Goal: Task Accomplishment & Management: Complete application form

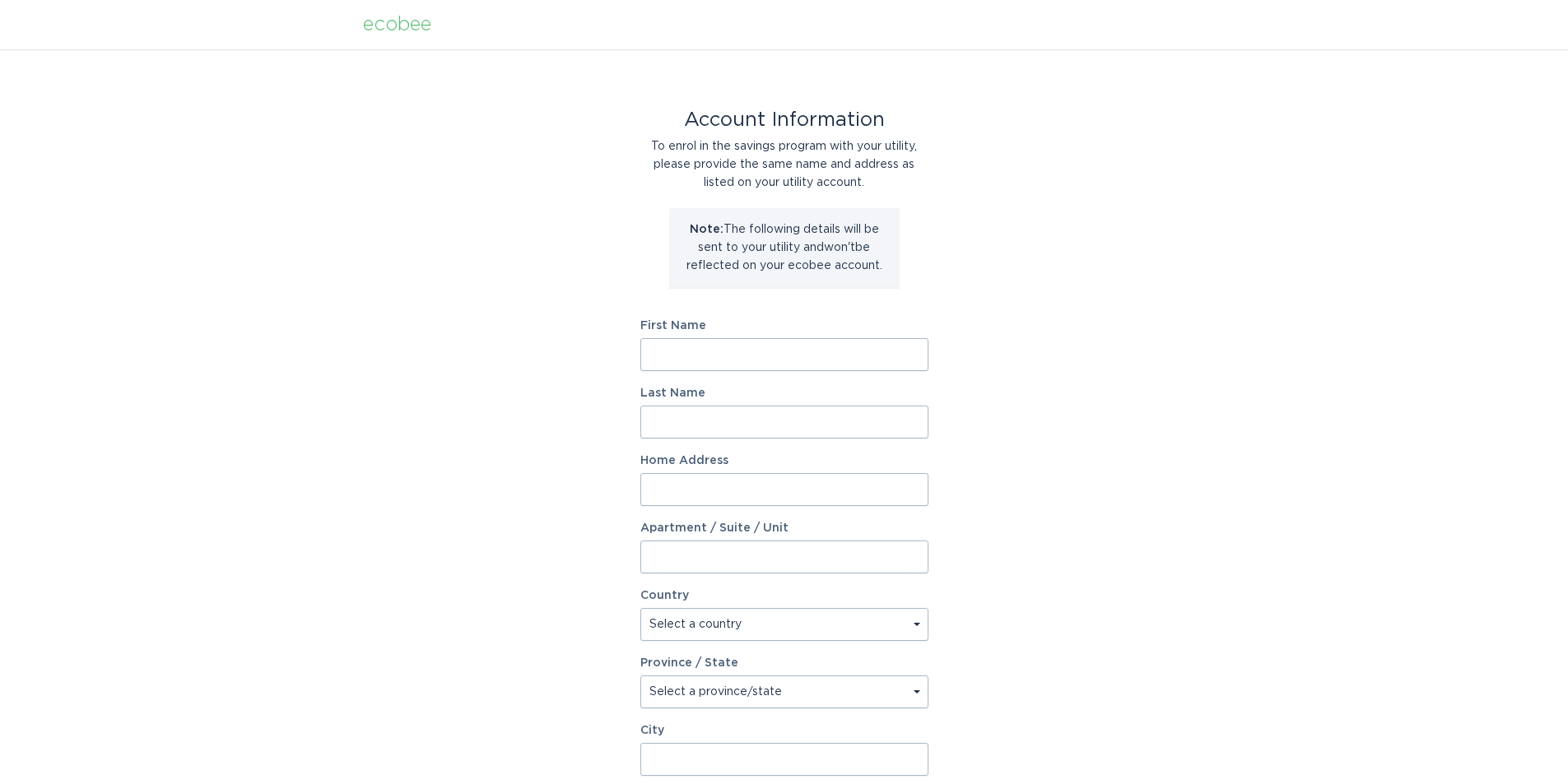
click at [696, 353] on input "First Name" at bounding box center [784, 354] width 288 height 33
type input "[PERSON_NAME]"
type input "Mitrovic"
type input "[STREET_ADDRESS]"
select select "US"
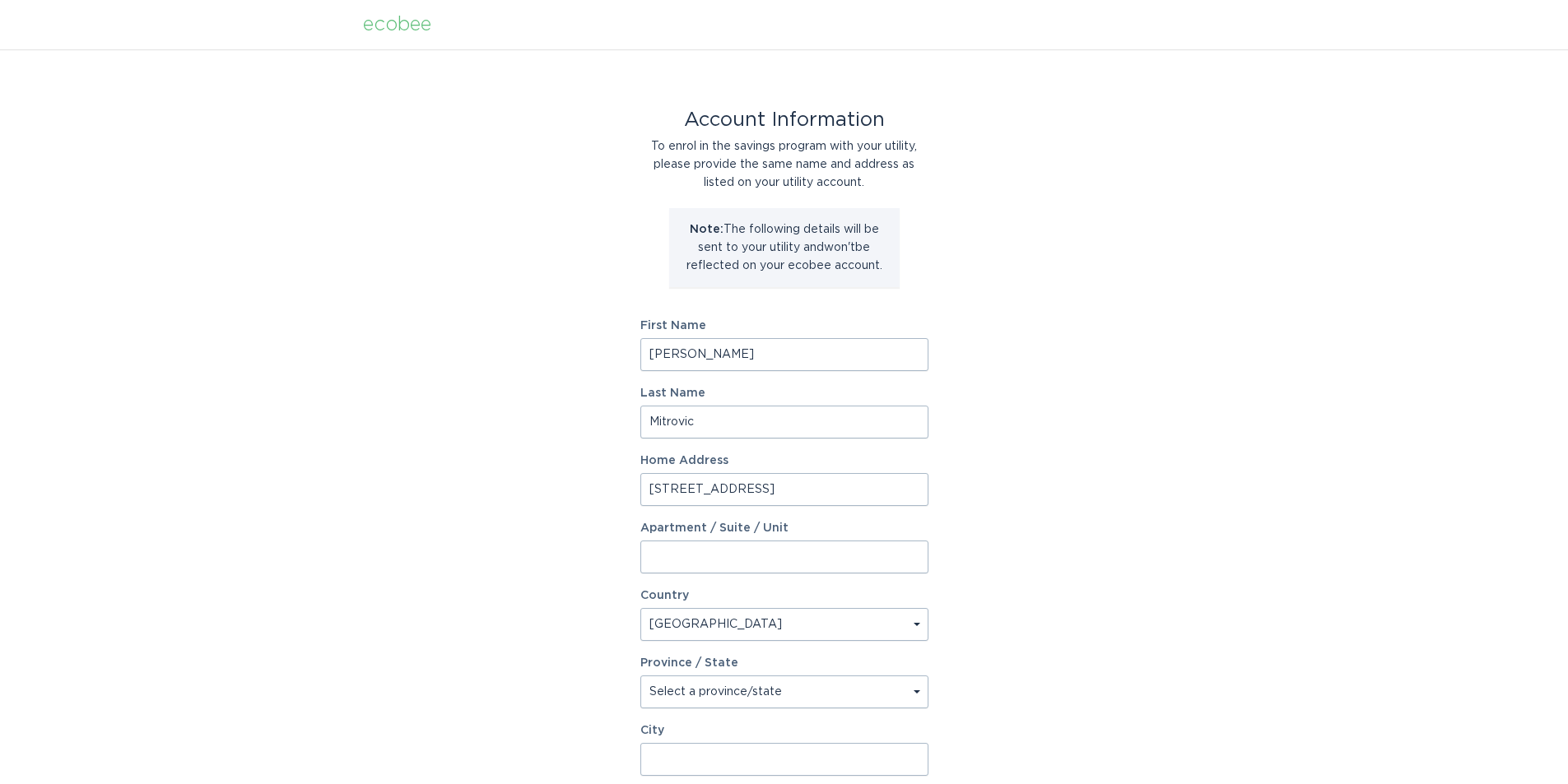
type input "Scottsdale"
type input "85254"
select select "AZ"
click at [1027, 453] on div "Account Information To enrol in the savings program with your utility, please p…" at bounding box center [784, 504] width 1568 height 909
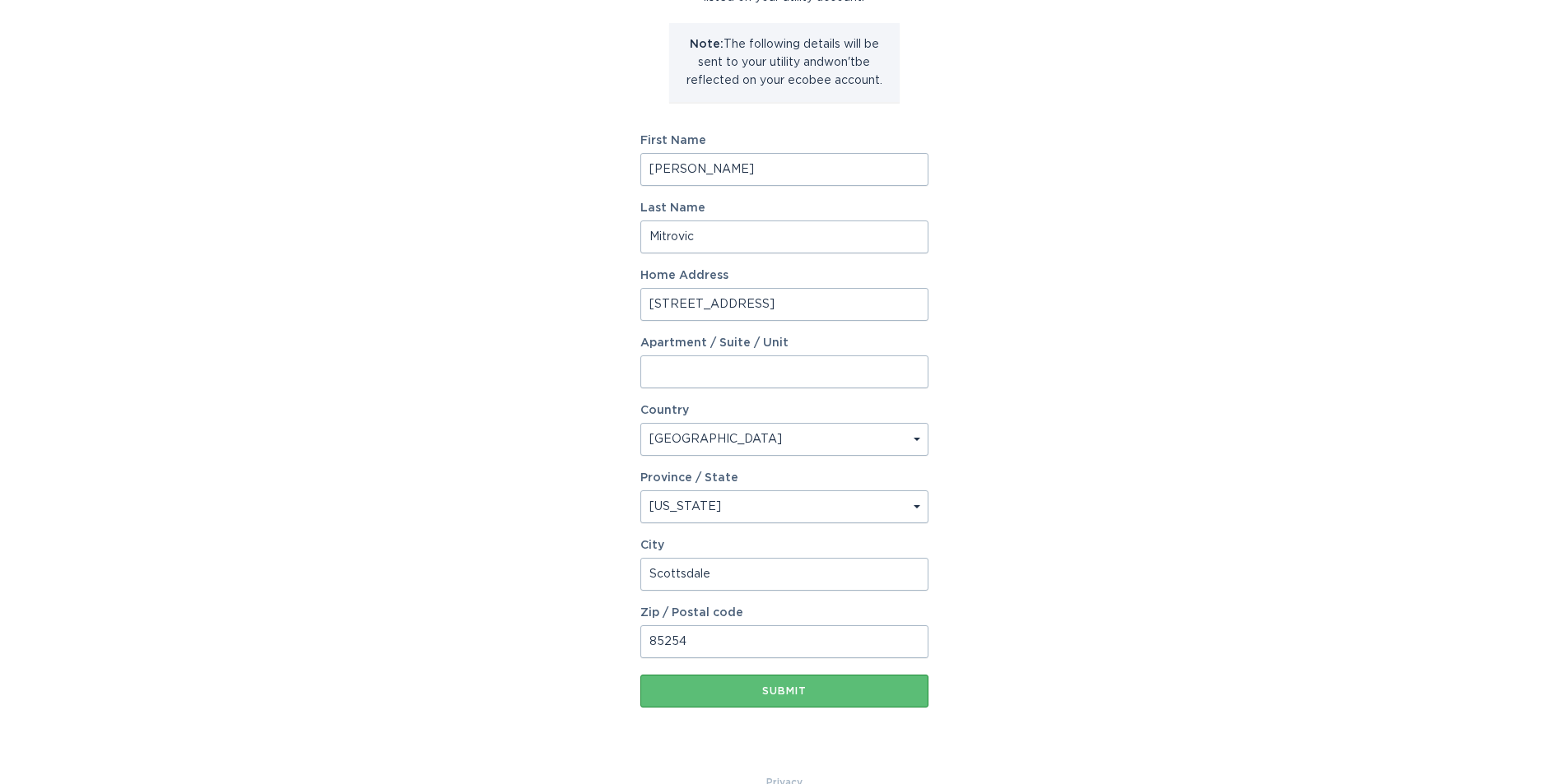
scroll to position [217, 0]
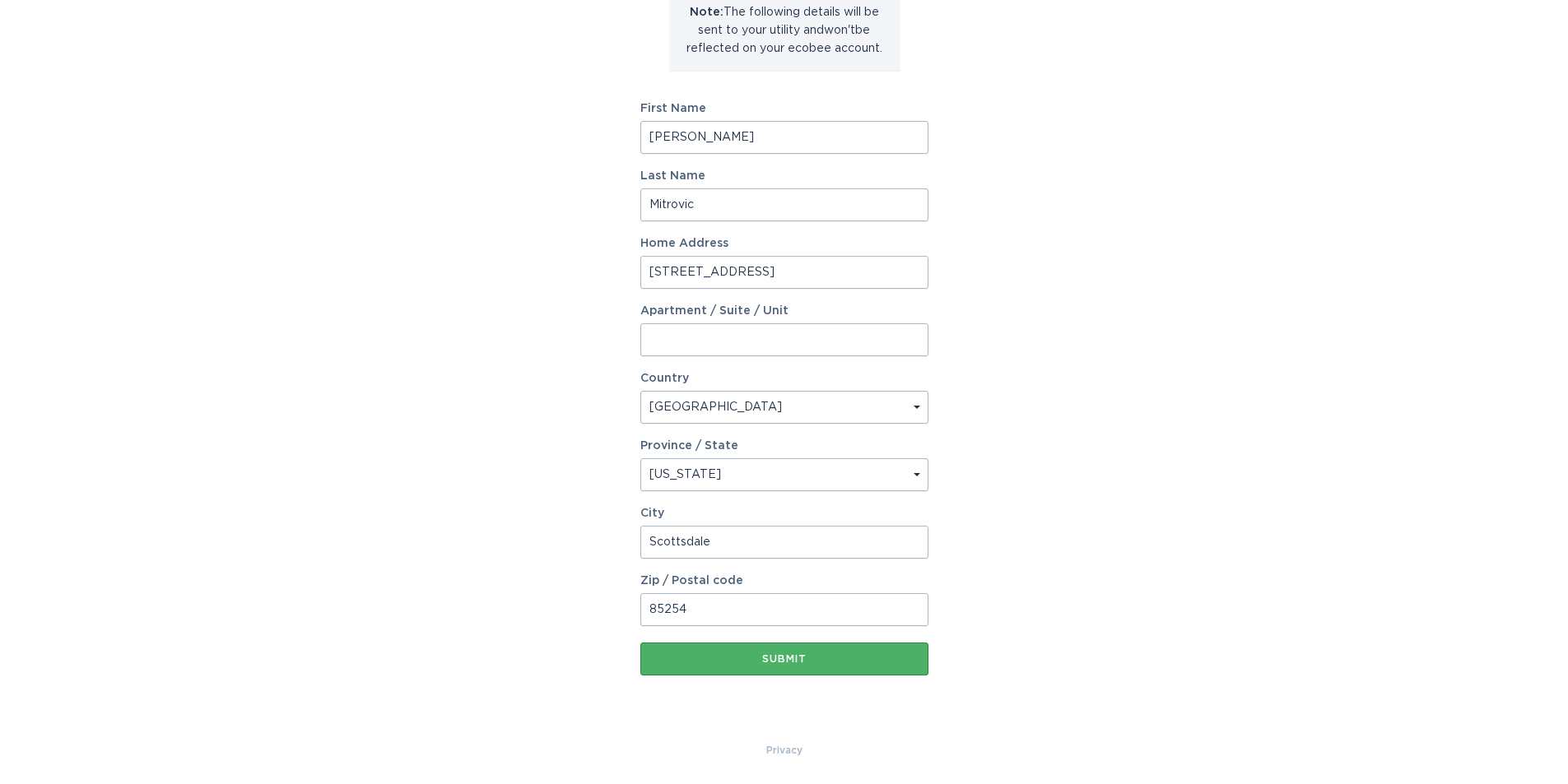
click at [790, 662] on div "Submit" at bounding box center [785, 660] width 272 height 10
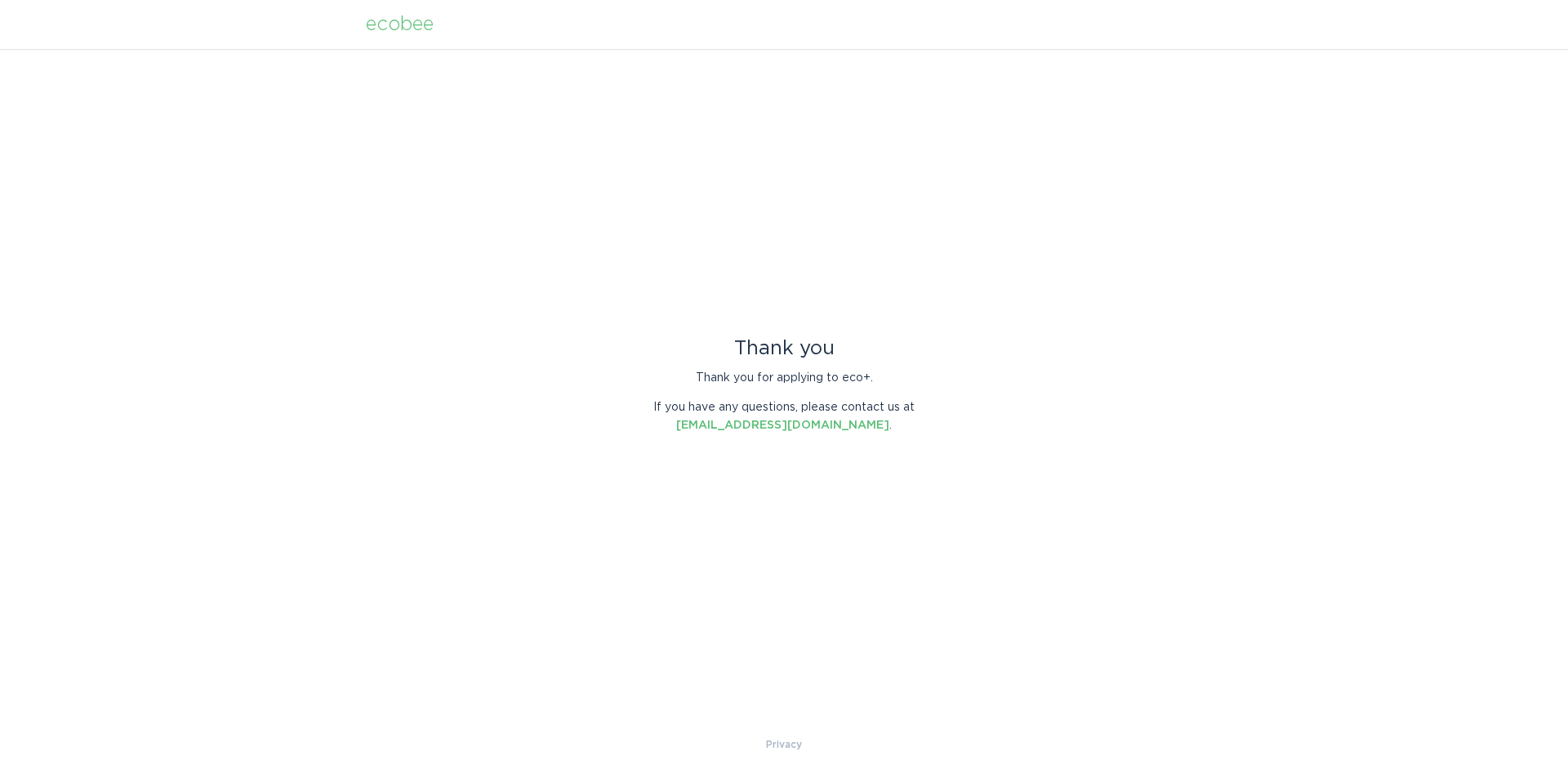
click at [405, 30] on div "ecobee" at bounding box center [399, 24] width 67 height 18
click at [411, 26] on div "ecobee" at bounding box center [399, 24] width 67 height 18
click at [410, 25] on div "ecobee" at bounding box center [399, 24] width 67 height 18
click at [401, 23] on div "ecobee" at bounding box center [399, 24] width 67 height 18
